Goal: Find specific page/section: Find specific page/section

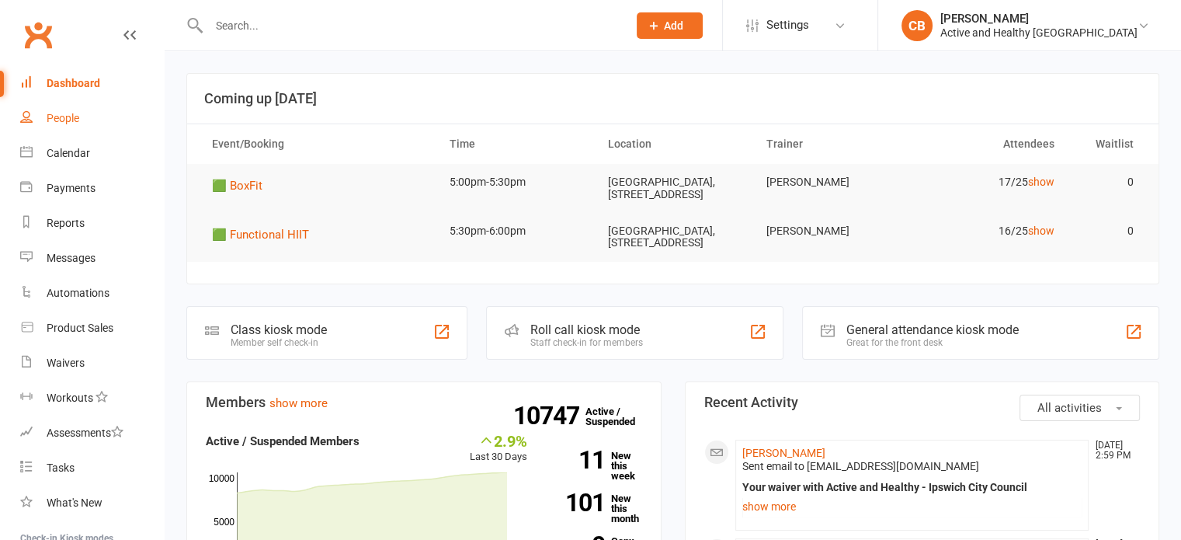
click at [88, 116] on link "People" at bounding box center [92, 118] width 144 height 35
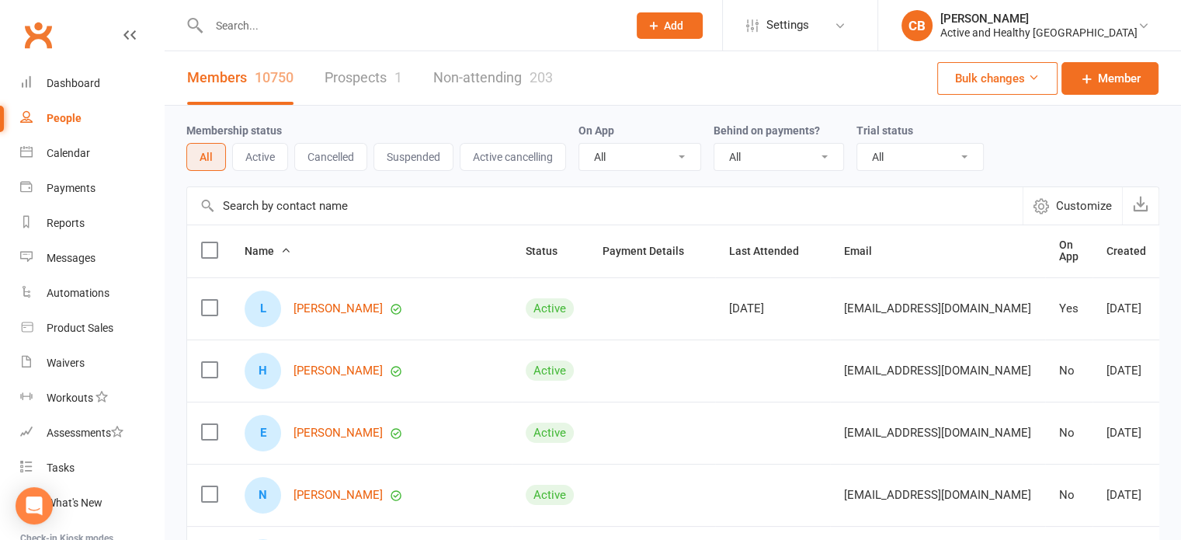
click at [276, 201] on input "text" at bounding box center [604, 205] width 835 height 37
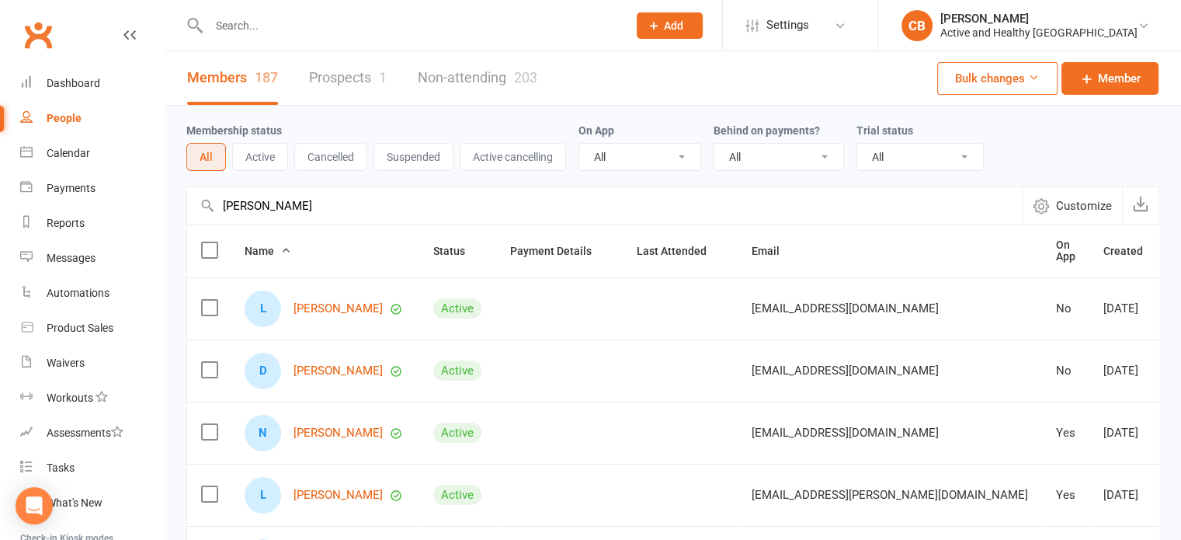
click at [338, 192] on input "[PERSON_NAME]" at bounding box center [604, 205] width 835 height 37
drag, startPoint x: 337, startPoint y: 196, endPoint x: 47, endPoint y: 223, distance: 290.8
click at [47, 223] on ui-view "Prospect Member Non-attending contact Class / event Appointment Task Membership…" at bounding box center [590, 508] width 1181 height 1009
type input "[PERSON_NAME]"
click at [503, 76] on link "Non-attending 203" at bounding box center [478, 78] width 120 height 54
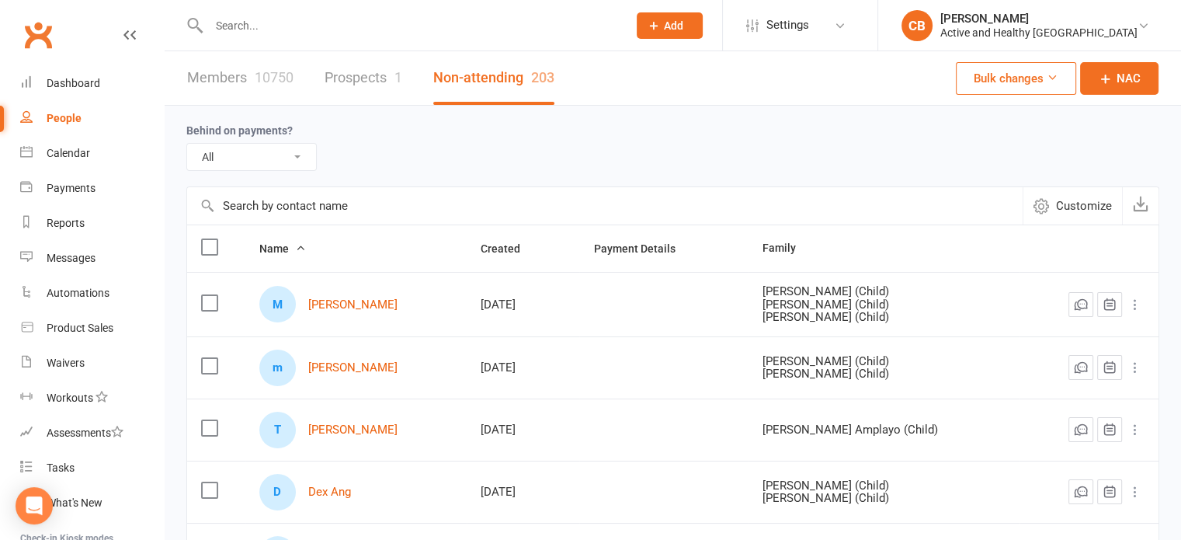
click at [281, 189] on input "text" at bounding box center [604, 205] width 835 height 37
paste input "[PERSON_NAME]"
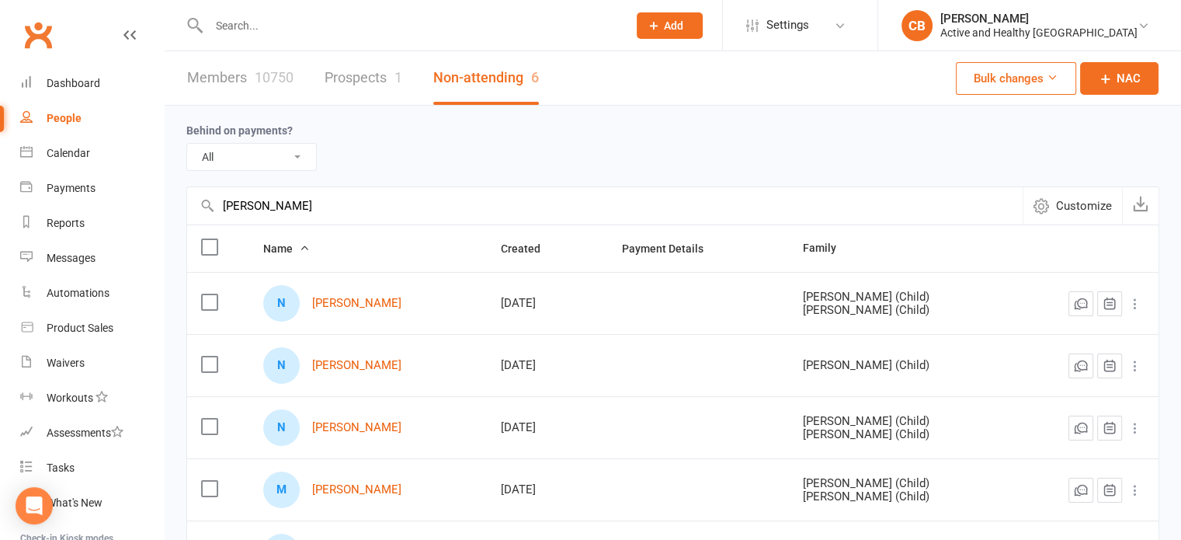
type input "[PERSON_NAME]"
click at [268, 80] on div "10750" at bounding box center [274, 77] width 39 height 16
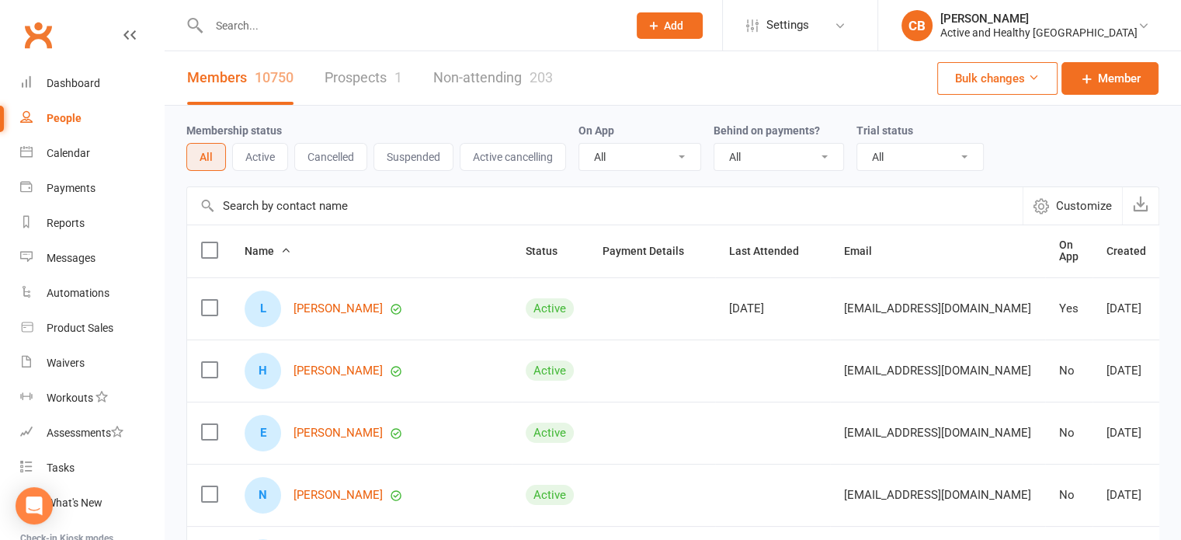
click at [281, 199] on input "text" at bounding box center [604, 205] width 835 height 37
paste input "[PERSON_NAME]"
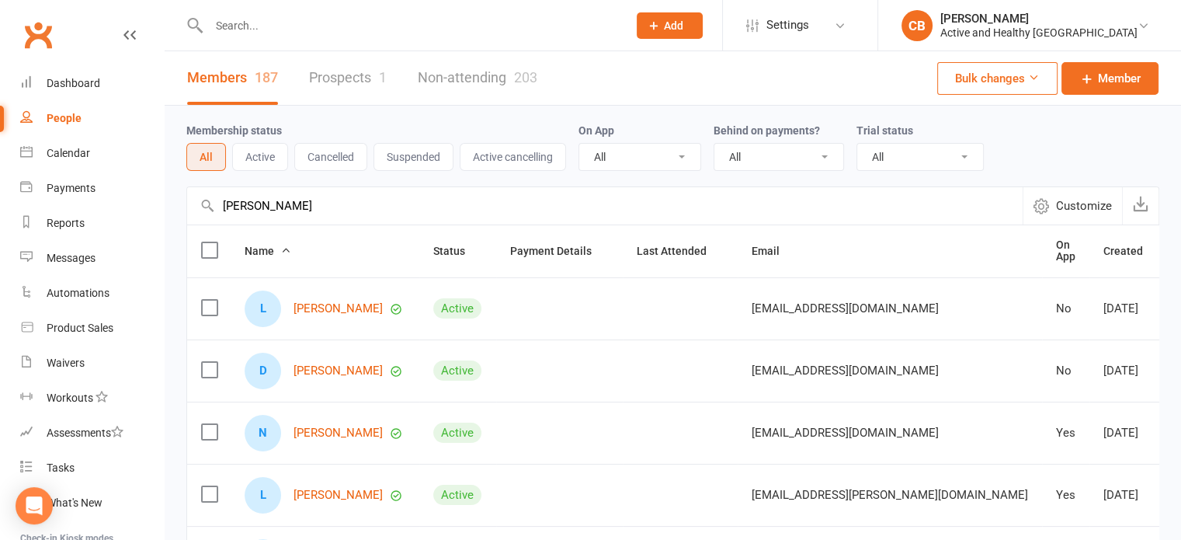
type input "[PERSON_NAME]"
click at [475, 86] on link "Non-attending 203" at bounding box center [478, 78] width 120 height 54
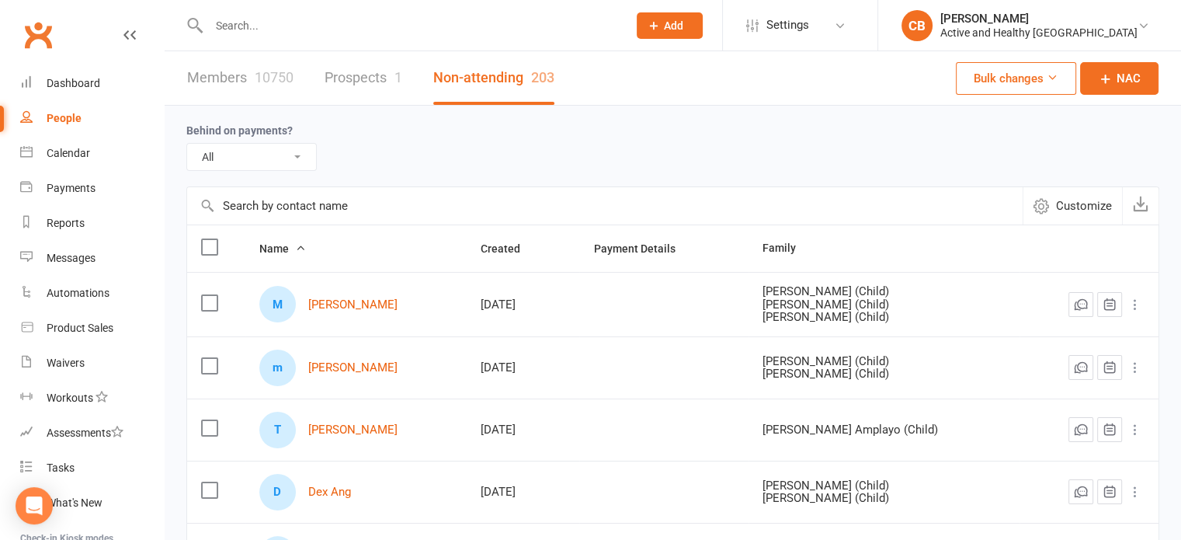
click at [297, 195] on input "text" at bounding box center [604, 205] width 835 height 37
paste input "[PERSON_NAME]"
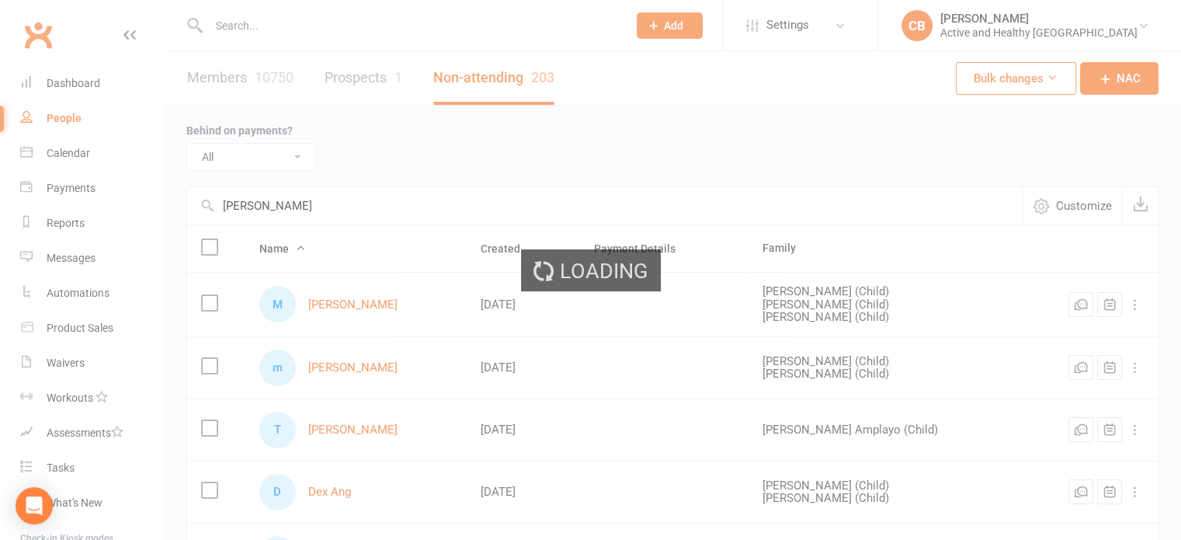
type input "[PERSON_NAME]"
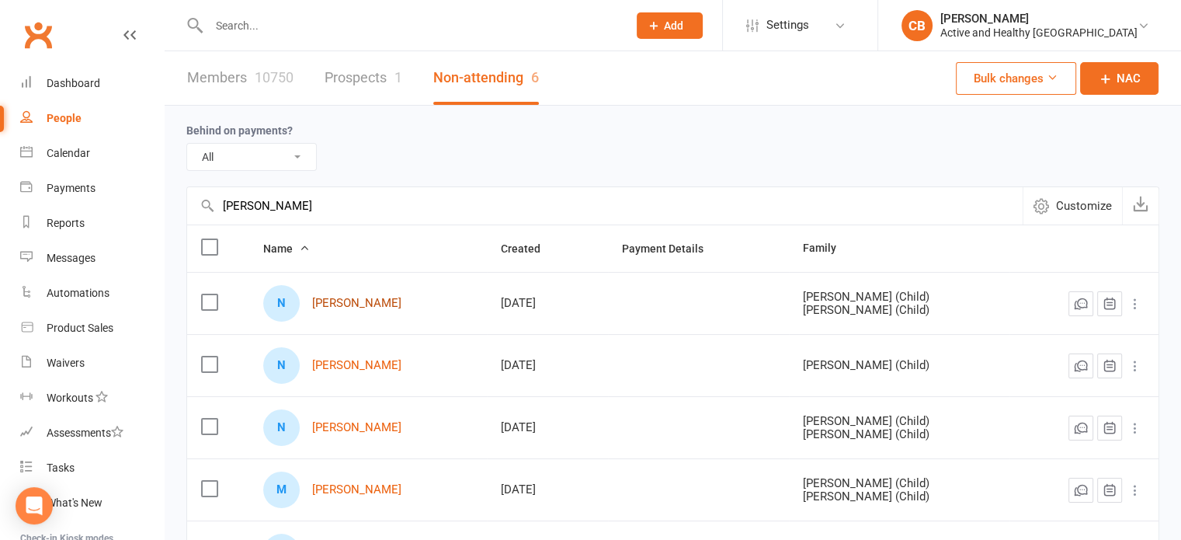
click at [384, 297] on link "[PERSON_NAME]" at bounding box center [356, 303] width 89 height 13
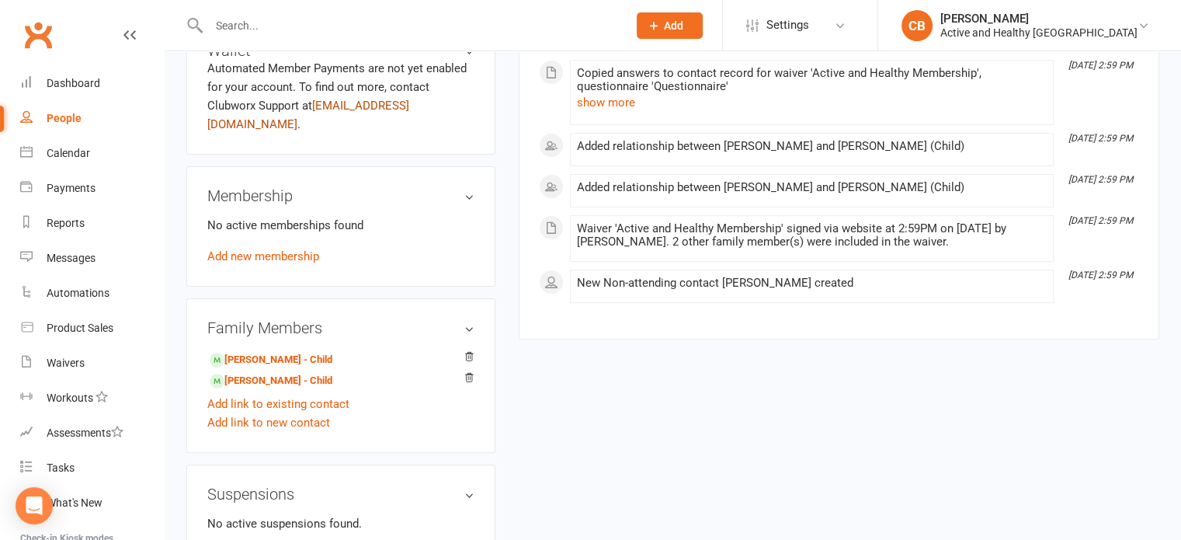
scroll to position [434, 0]
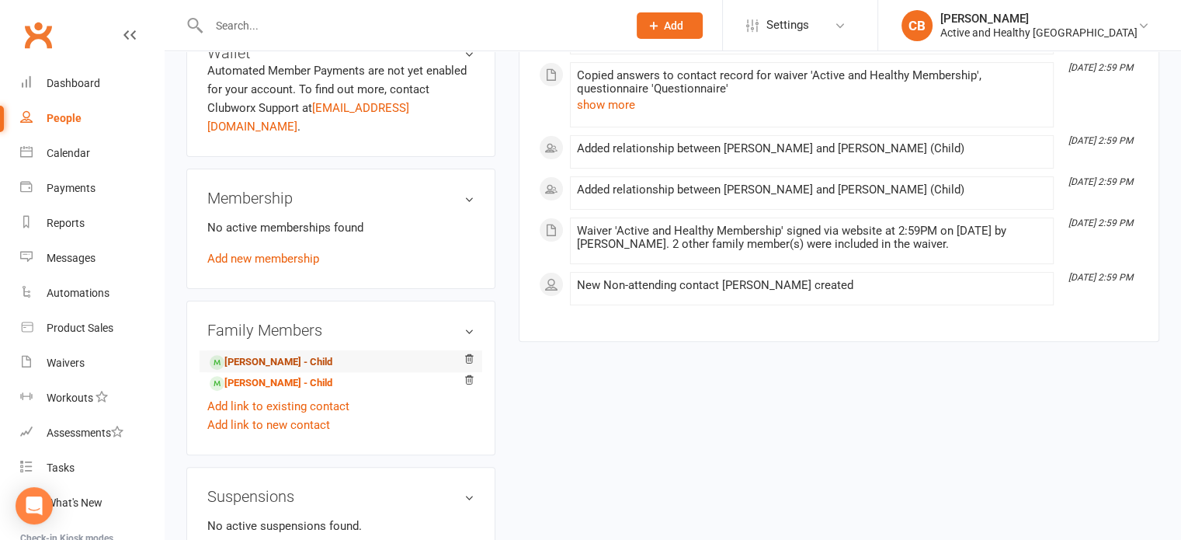
click at [309, 354] on link "[PERSON_NAME] - Child" at bounding box center [271, 362] width 123 height 16
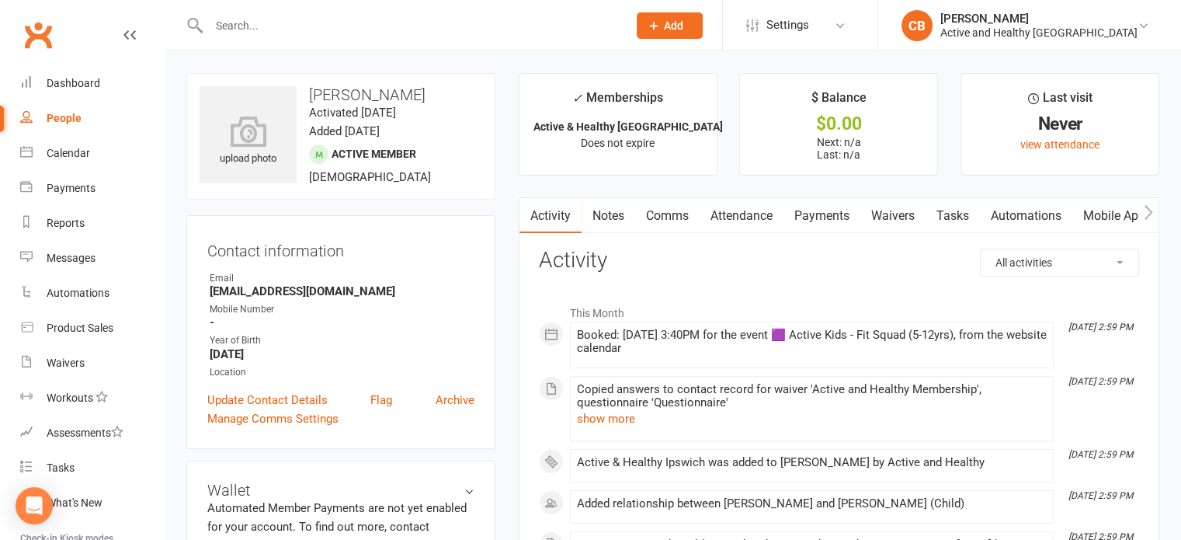
click at [57, 119] on div "People" at bounding box center [64, 118] width 35 height 12
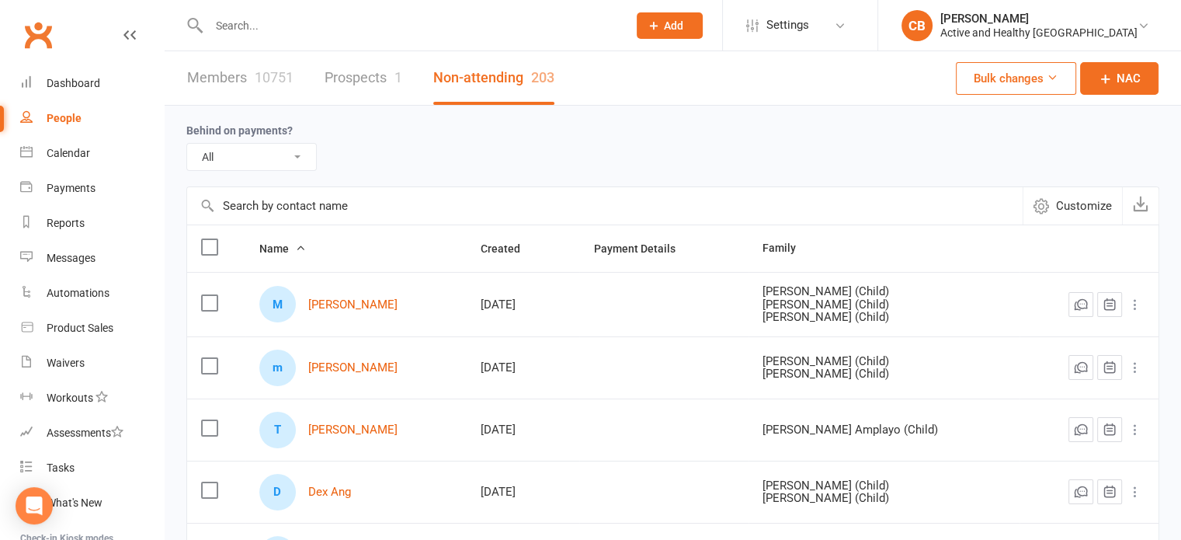
click at [251, 212] on input "text" at bounding box center [604, 205] width 835 height 37
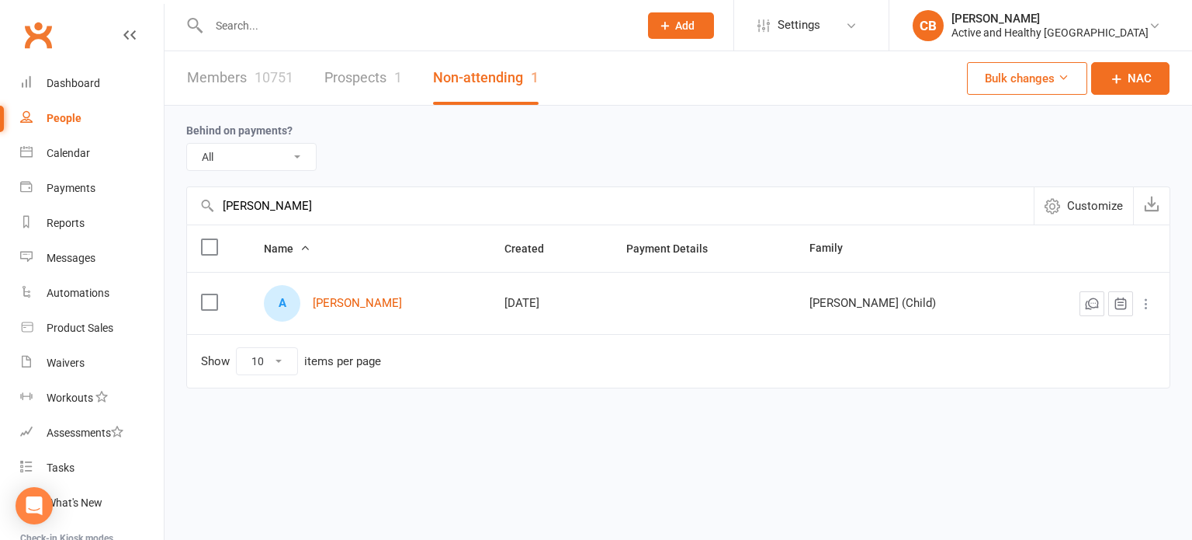
type input "[PERSON_NAME]"
drag, startPoint x: 297, startPoint y: 212, endPoint x: 123, endPoint y: 213, distance: 173.9
click at [123, 213] on ui-view "Prospect Member Non-attending contact Class / event Appointment Task Membership…" at bounding box center [596, 226] width 1192 height 445
click at [204, 82] on link "Members 10751" at bounding box center [240, 78] width 106 height 54
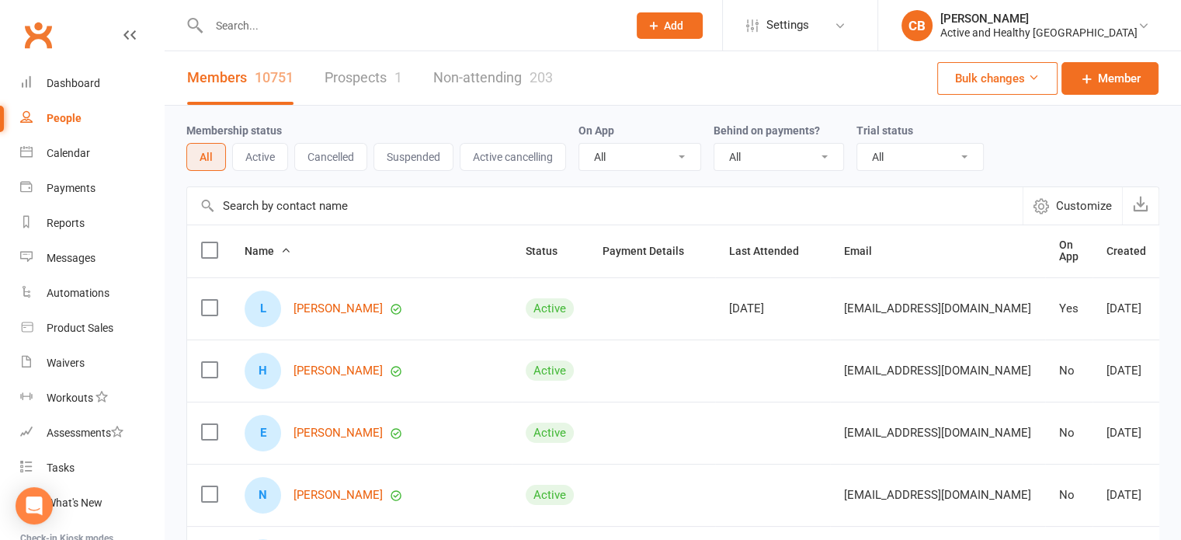
click at [295, 210] on input "text" at bounding box center [604, 205] width 835 height 37
paste input "[PERSON_NAME]"
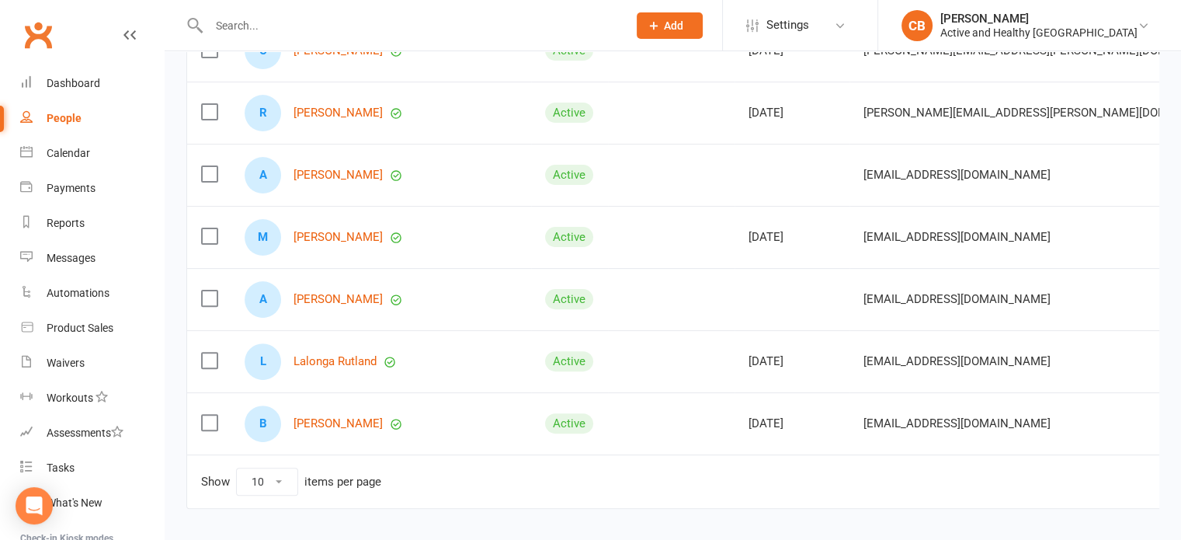
scroll to position [466, 0]
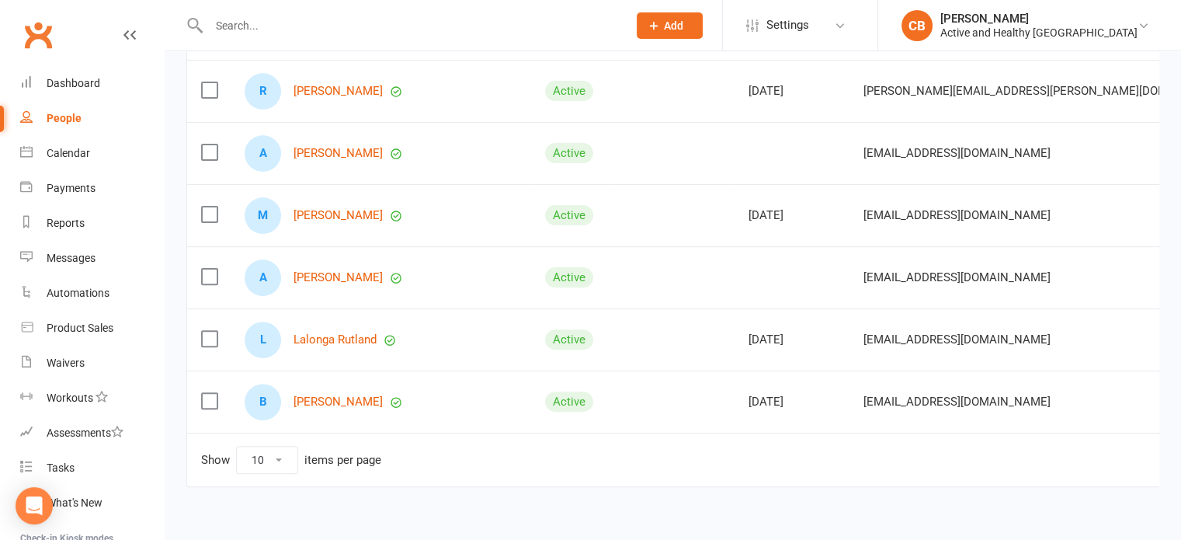
type input "[PERSON_NAME]"
click at [46, 89] on link "Dashboard" at bounding box center [92, 83] width 144 height 35
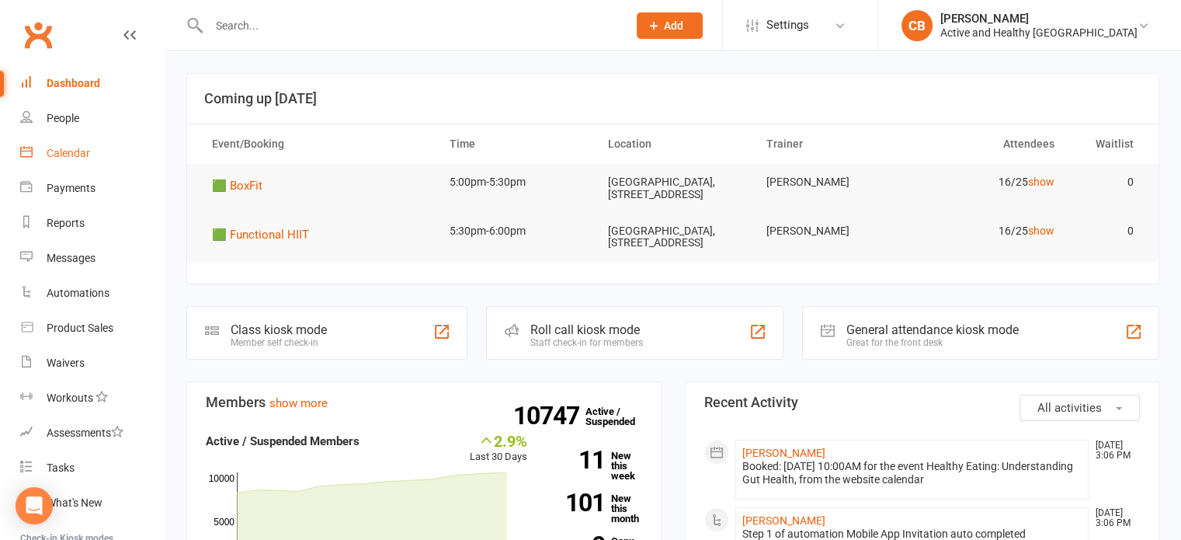
click at [56, 145] on link "Calendar" at bounding box center [92, 153] width 144 height 35
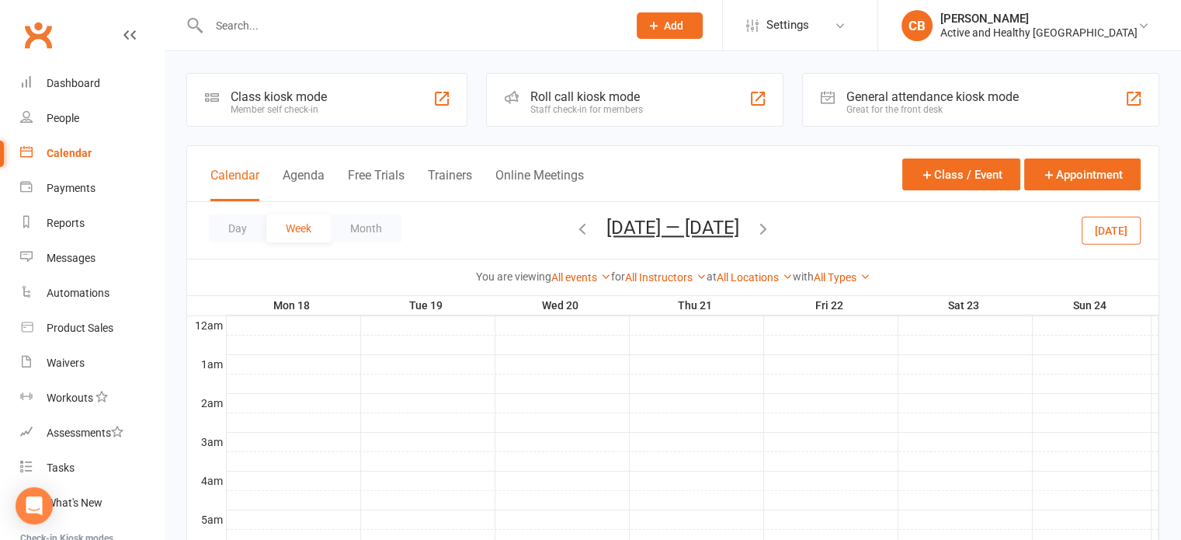
click at [772, 221] on icon "button" at bounding box center [763, 228] width 17 height 17
click at [561, 220] on div "Day Week Month [DATE] — [DATE] [DATE] Sun Mon Tue Wed Thu Fri Sat 27 28 29 30 3…" at bounding box center [672, 230] width 971 height 57
click at [574, 226] on icon "button" at bounding box center [582, 228] width 17 height 17
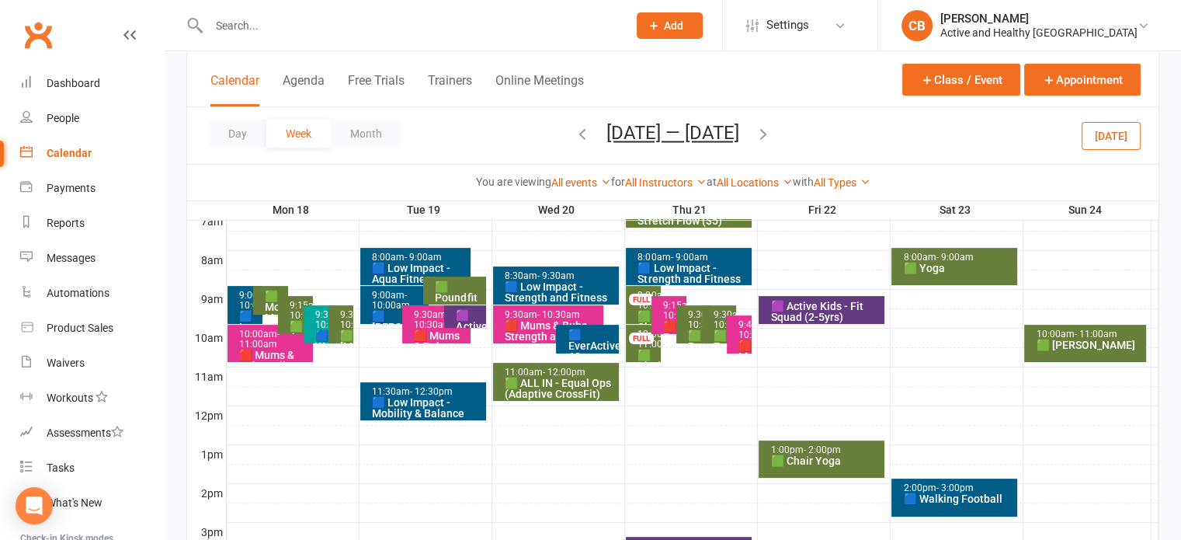
scroll to position [388, 0]
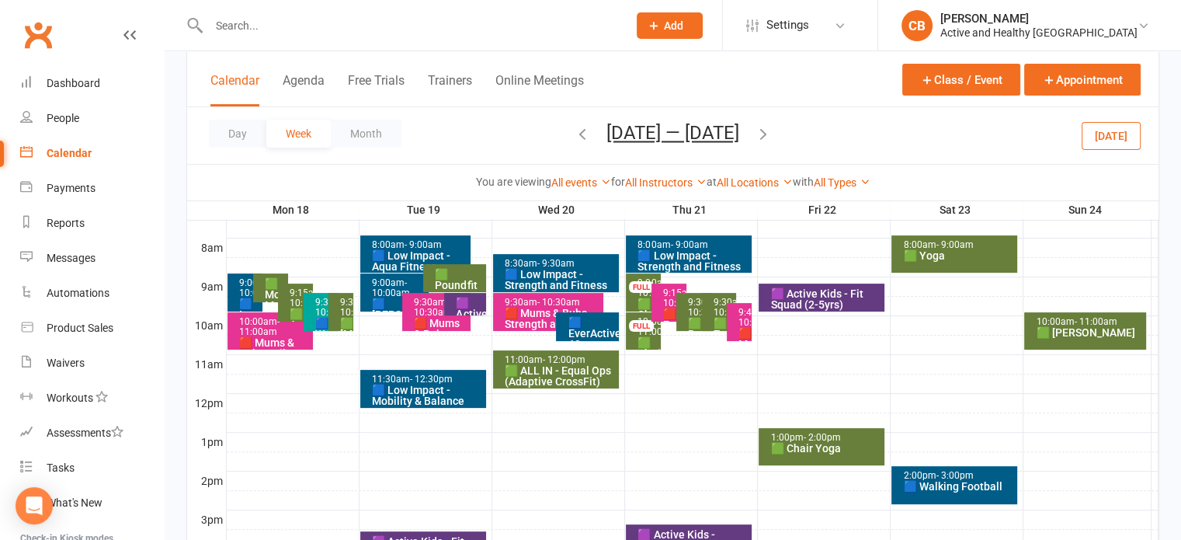
click at [562, 373] on div "🟩 ALL IN - Equal Ops (Adaptive CrossFit)" at bounding box center [560, 376] width 112 height 22
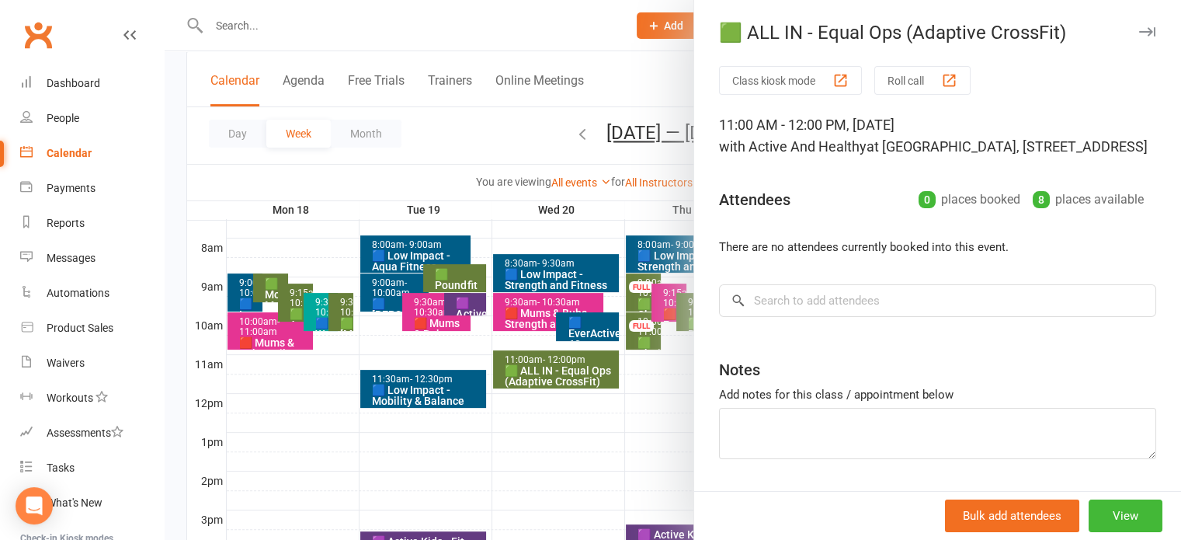
click at [530, 53] on div at bounding box center [673, 270] width 1016 height 540
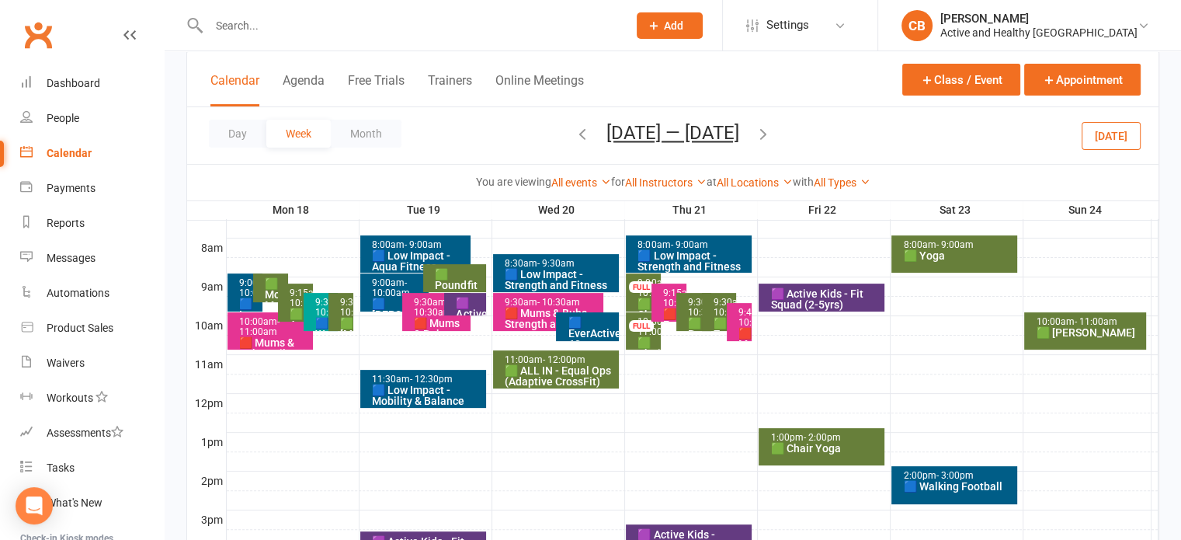
click at [574, 137] on icon "button" at bounding box center [582, 133] width 17 height 17
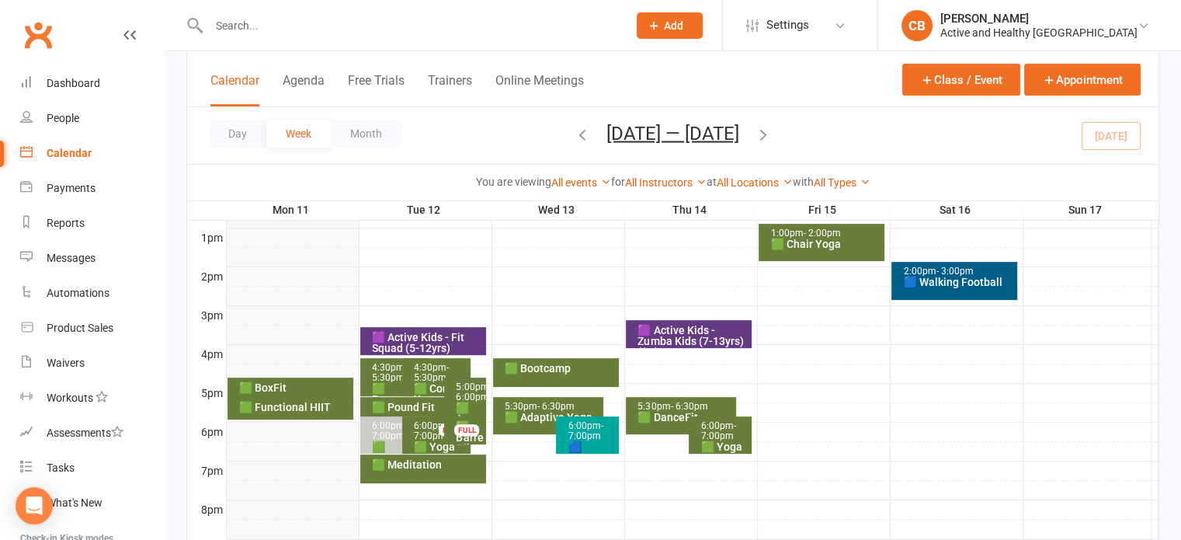
scroll to position [621, 0]
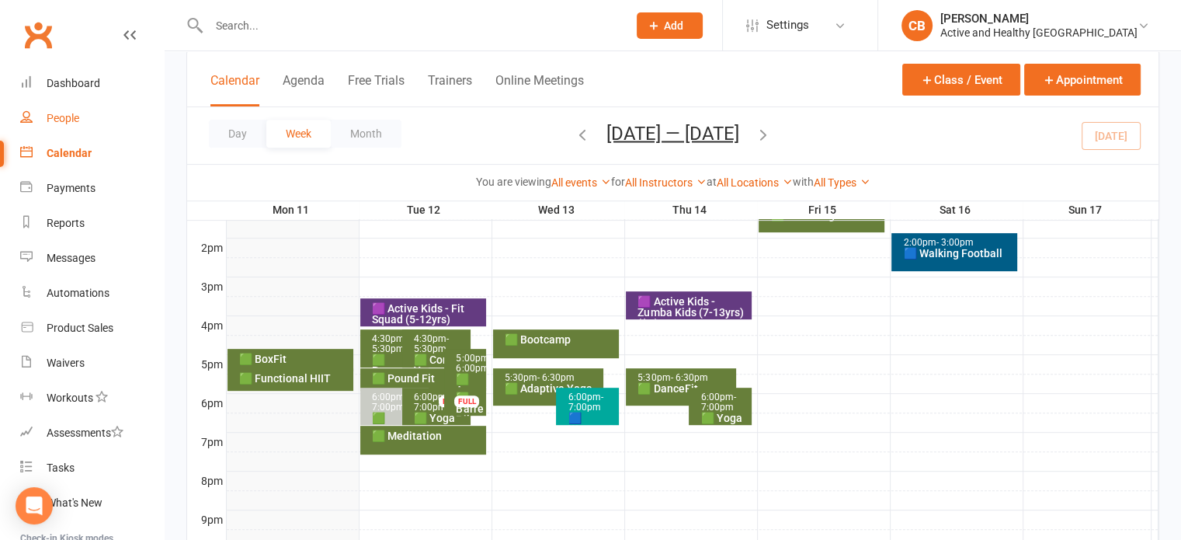
click at [54, 102] on link "People" at bounding box center [92, 118] width 144 height 35
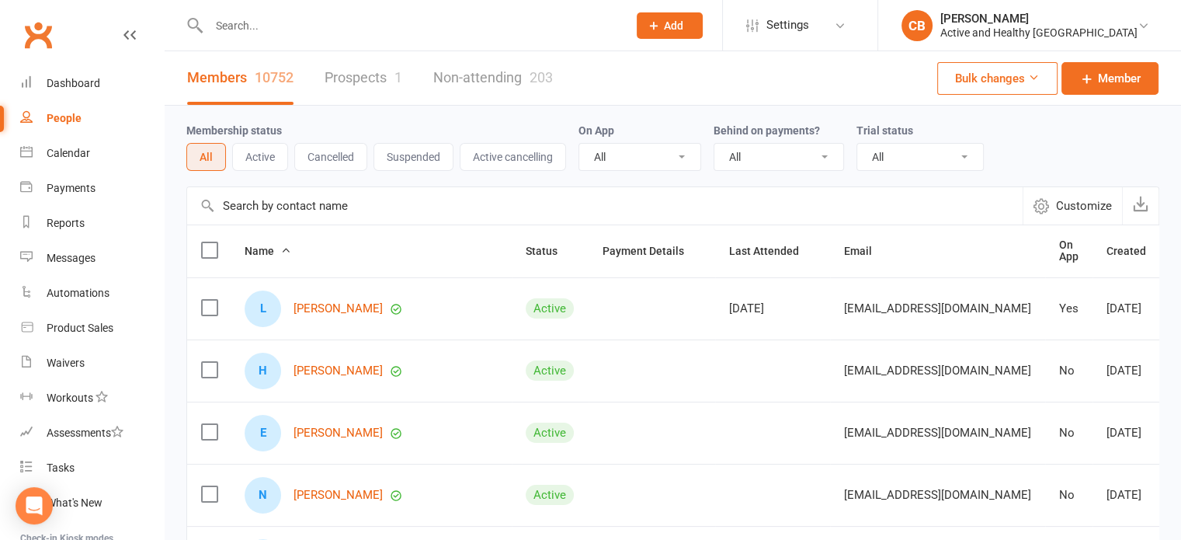
click at [316, 243] on th "Name" at bounding box center [371, 251] width 281 height 52
click at [321, 192] on input "text" at bounding box center [604, 205] width 835 height 37
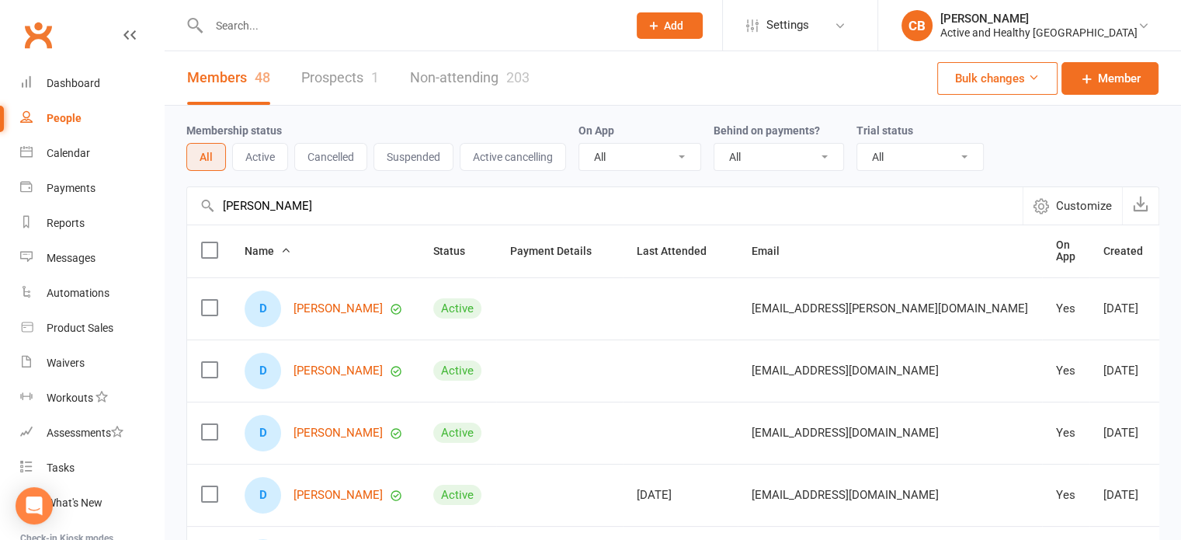
type input "[PERSON_NAME]"
drag, startPoint x: 321, startPoint y: 192, endPoint x: 71, endPoint y: 202, distance: 250.2
click at [71, 202] on ui-view "Prospect Member Non-attending contact Class / event Appointment Task Membership…" at bounding box center [590, 508] width 1181 height 1009
click at [484, 76] on link "Non-attending 203" at bounding box center [470, 78] width 120 height 54
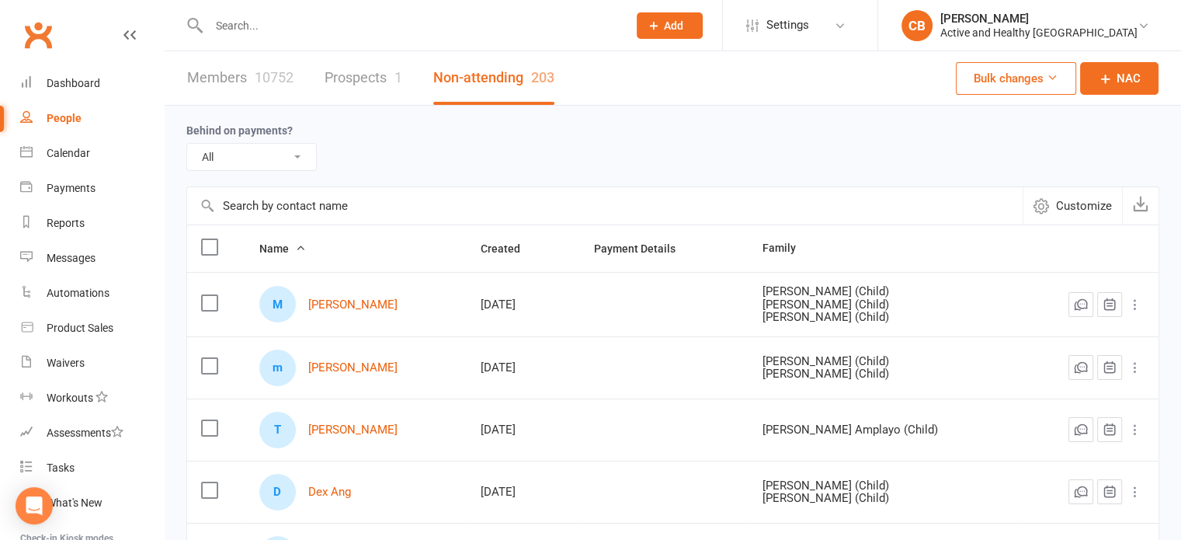
click at [320, 199] on input "text" at bounding box center [604, 205] width 835 height 37
paste input "[PERSON_NAME]"
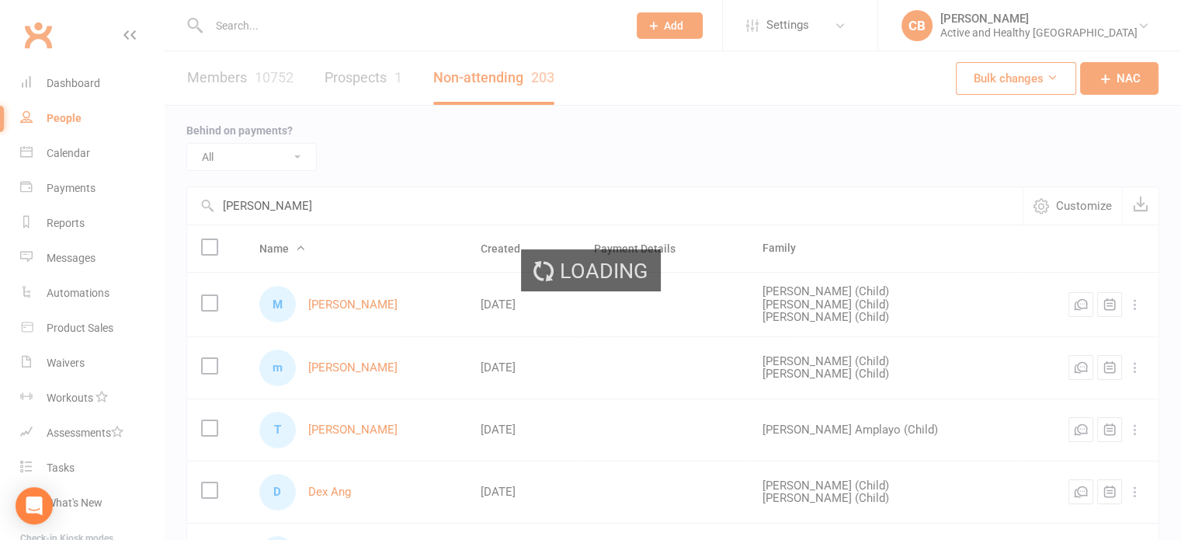
type input "[PERSON_NAME]"
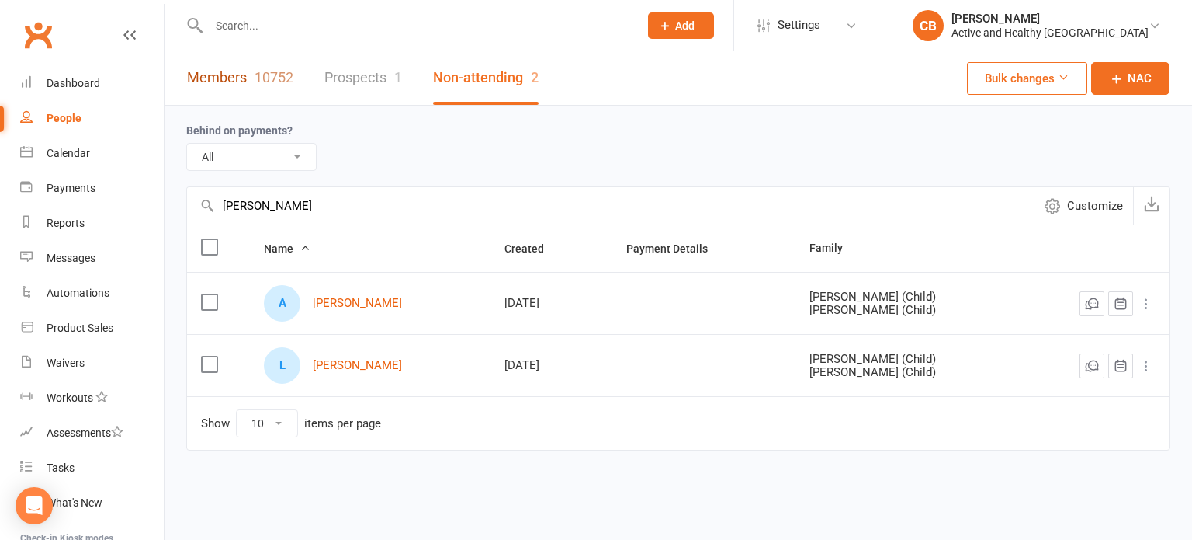
click at [205, 89] on link "Members 10752" at bounding box center [240, 78] width 106 height 54
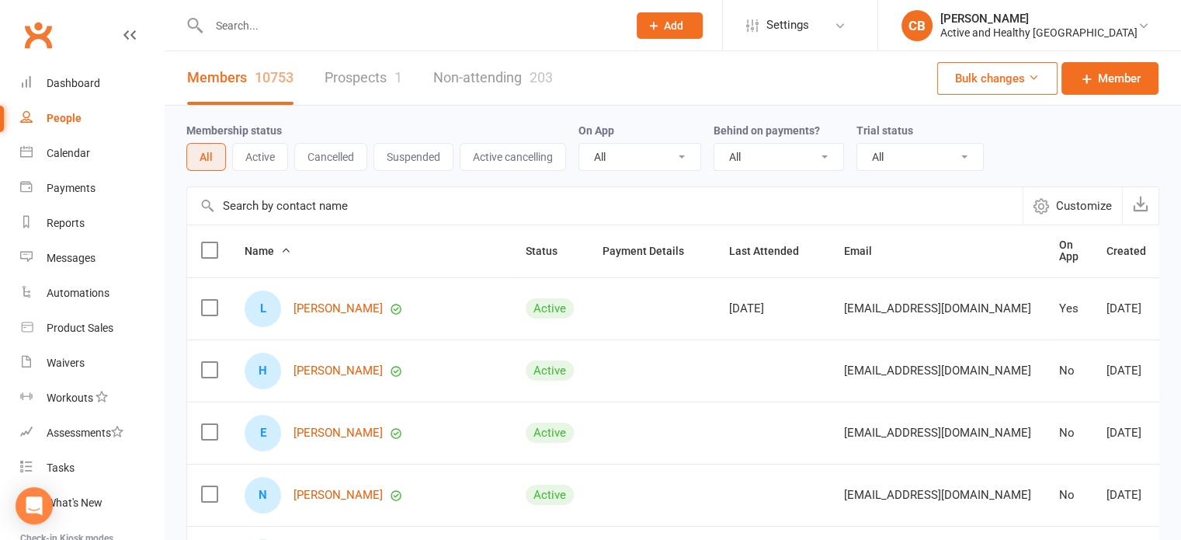
click at [289, 217] on input "text" at bounding box center [604, 205] width 835 height 37
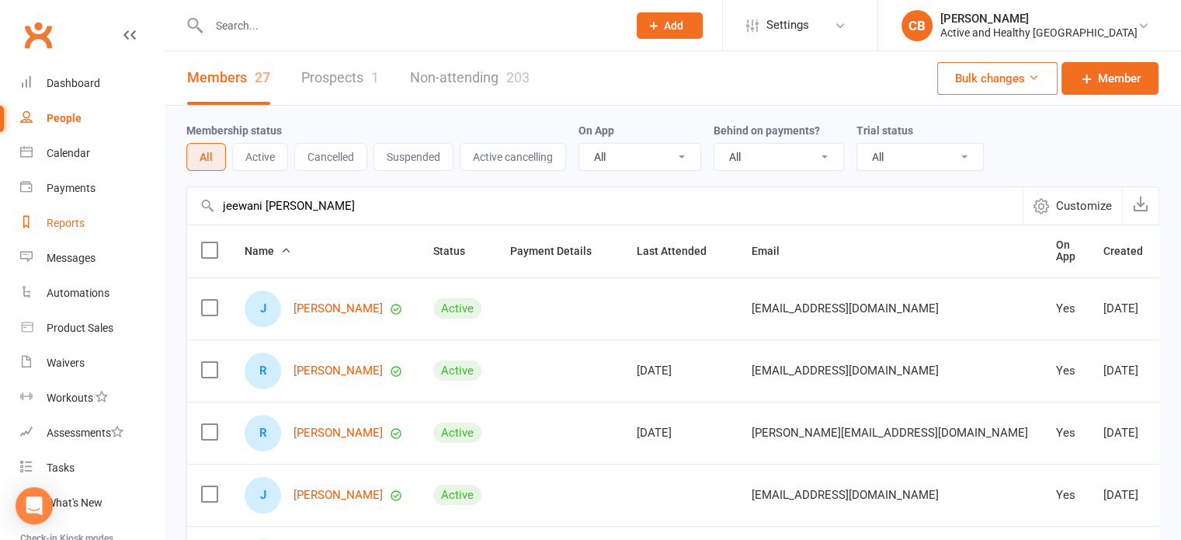
drag, startPoint x: 304, startPoint y: 204, endPoint x: 23, endPoint y: 210, distance: 281.1
click at [23, 210] on ui-view "Prospect Member Non-attending contact Class / event Appointment Task Membership…" at bounding box center [590, 508] width 1181 height 1009
type input "jeewani [PERSON_NAME]"
click at [433, 88] on link "Non-attending 203" at bounding box center [470, 78] width 120 height 54
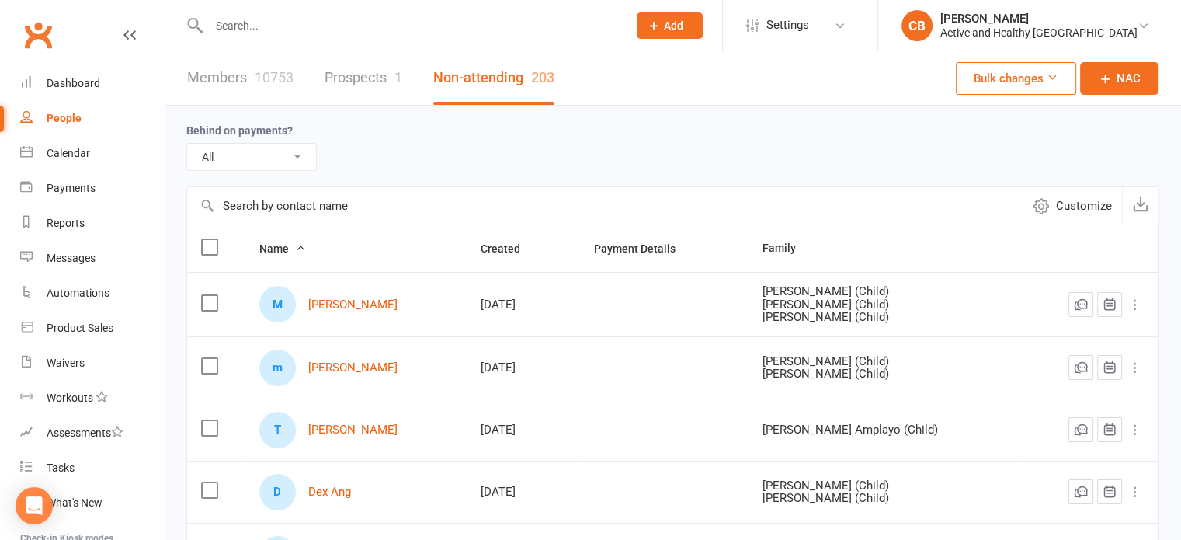
click at [323, 213] on input "text" at bounding box center [604, 205] width 835 height 37
paste input "jeewani [PERSON_NAME]"
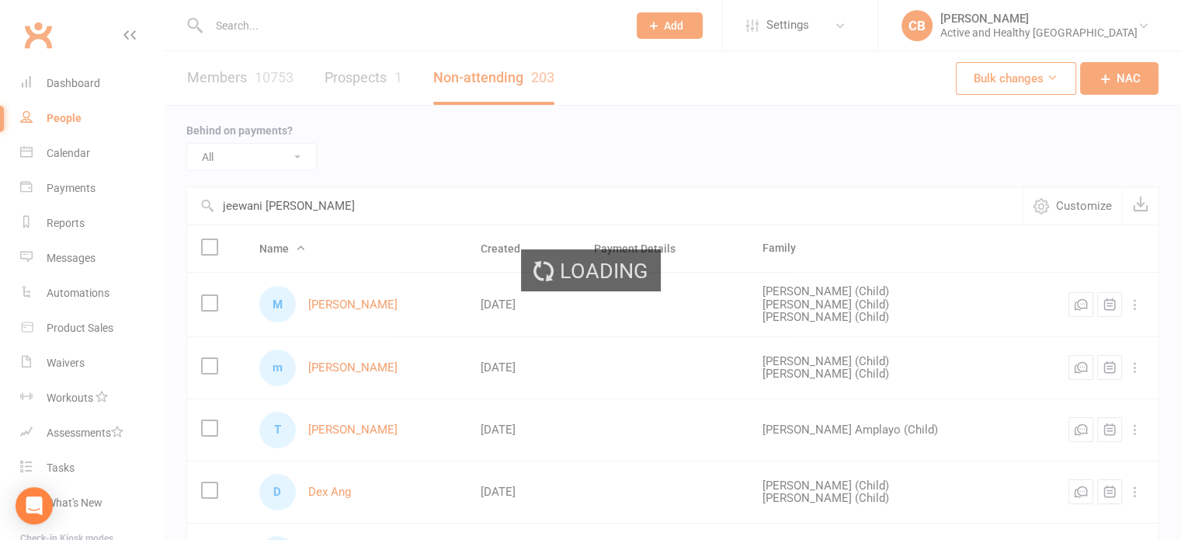
type input "jeewani [PERSON_NAME]"
